Goal: Task Accomplishment & Management: Use online tool/utility

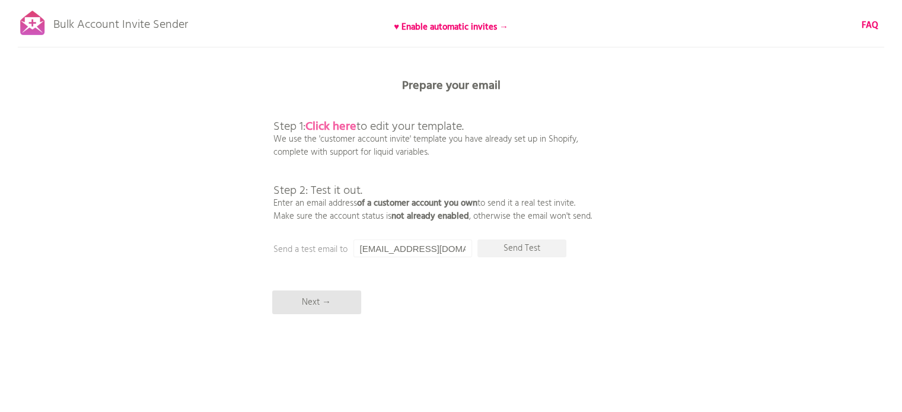
click at [332, 127] on b "Click here" at bounding box center [330, 126] width 51 height 19
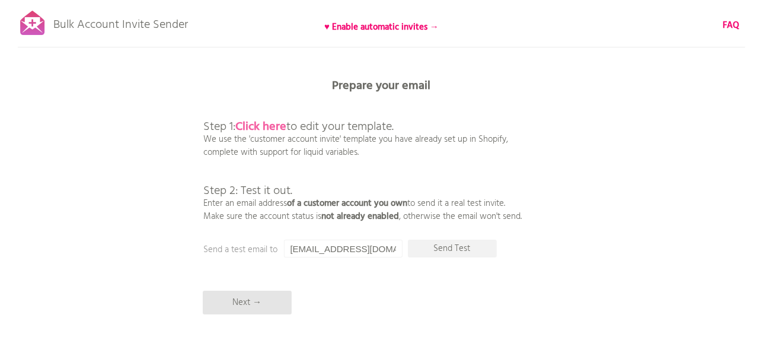
click at [270, 126] on b "Click here" at bounding box center [261, 126] width 51 height 19
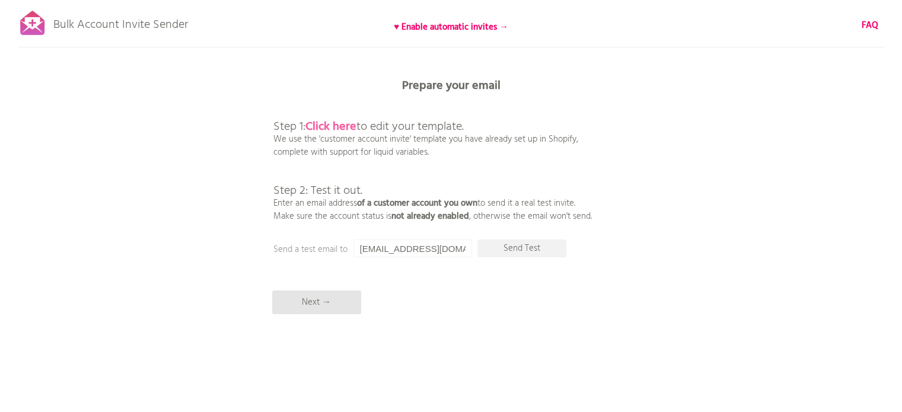
click at [334, 130] on b "Click here" at bounding box center [330, 126] width 51 height 19
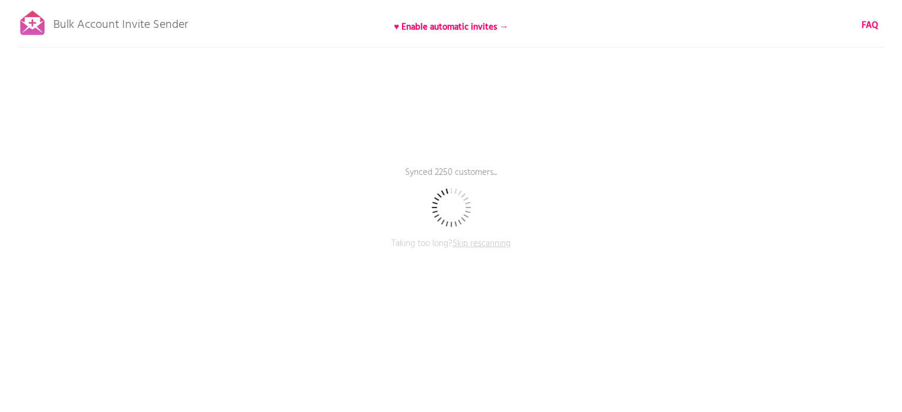
click at [581, 101] on div "Bulk Account Invite Sender ♥ Enable automatic invites → FAQ Synced 2250 custome…" at bounding box center [451, 207] width 902 height 415
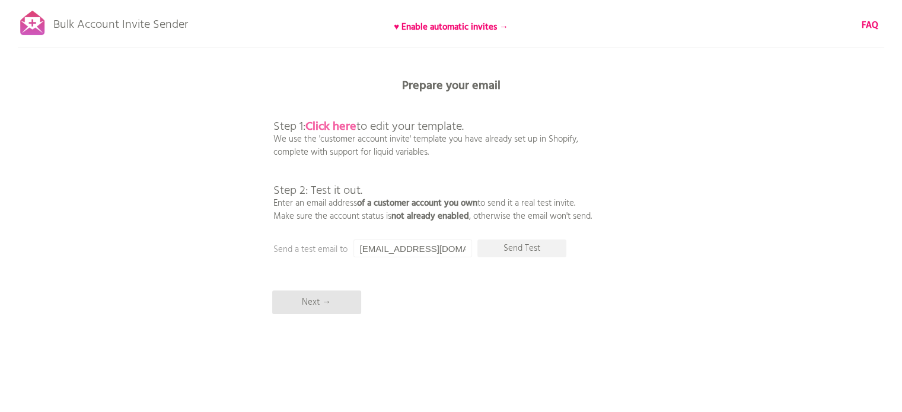
click at [336, 131] on b "Click here" at bounding box center [330, 126] width 51 height 19
